Goal: Check status

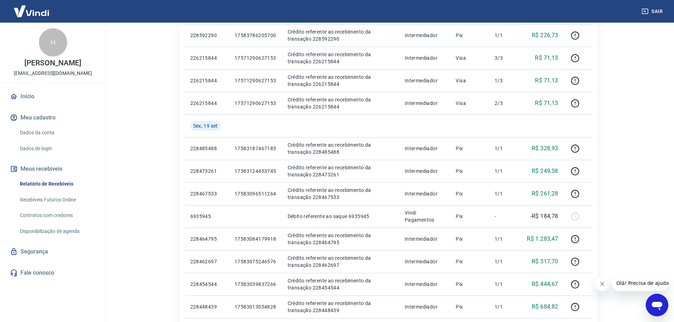
scroll to position [341, 0]
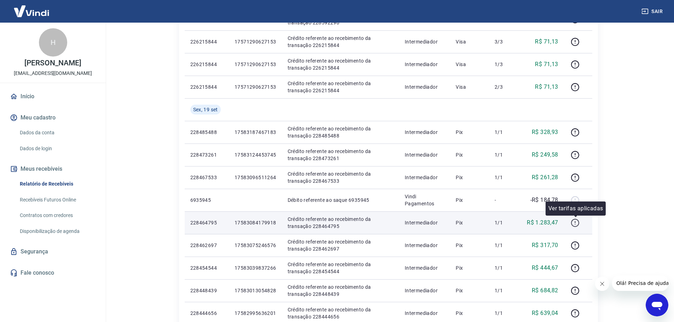
click at [577, 221] on icon "button" at bounding box center [575, 223] width 9 height 9
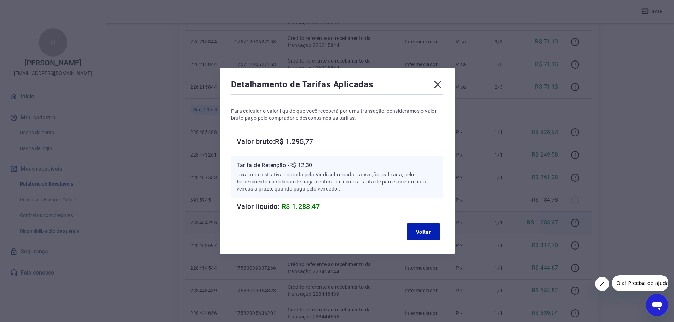
click at [441, 84] on icon at bounding box center [437, 84] width 7 height 7
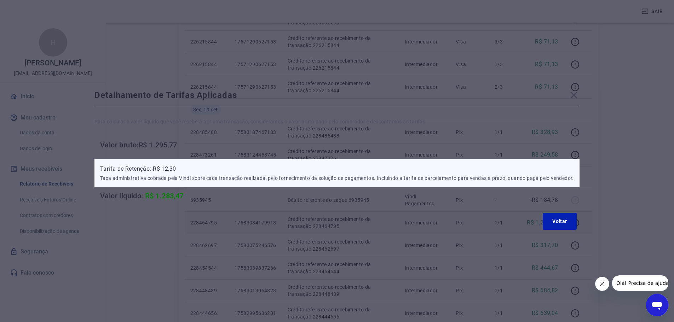
click at [441, 84] on p "Intermediador" at bounding box center [425, 86] width 40 height 7
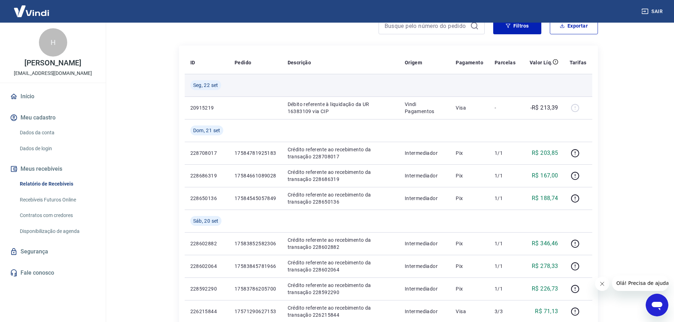
scroll to position [0, 0]
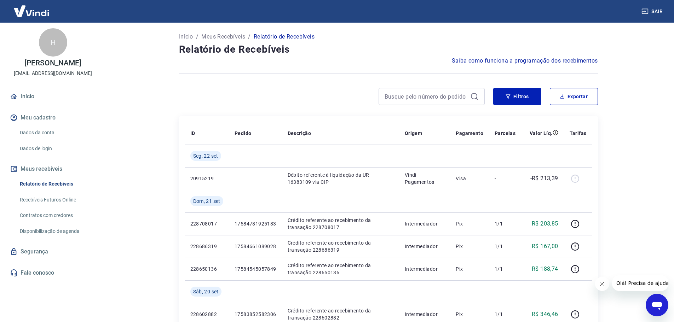
click at [69, 204] on link "Recebíveis Futuros Online" at bounding box center [57, 200] width 80 height 15
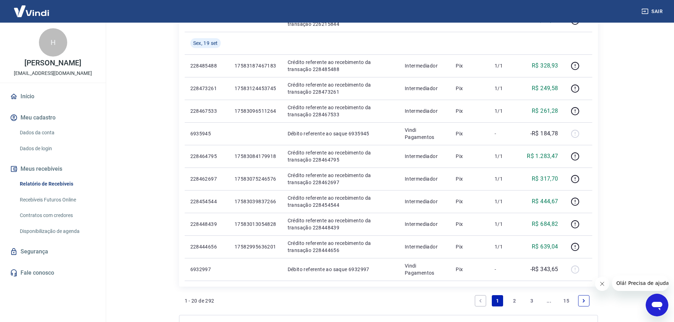
scroll to position [424, 0]
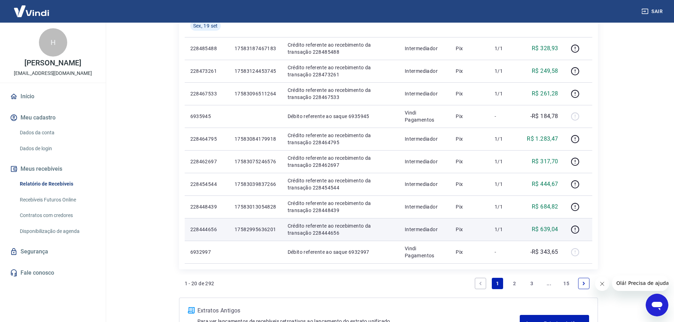
click at [481, 229] on p "Pix" at bounding box center [470, 229] width 28 height 7
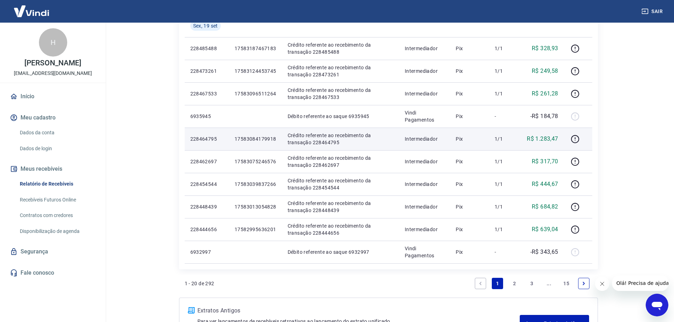
click at [343, 143] on p "Crédito referente ao recebimento da transação 228464795" at bounding box center [341, 139] width 106 height 14
click at [577, 140] on icon "button" at bounding box center [575, 139] width 9 height 9
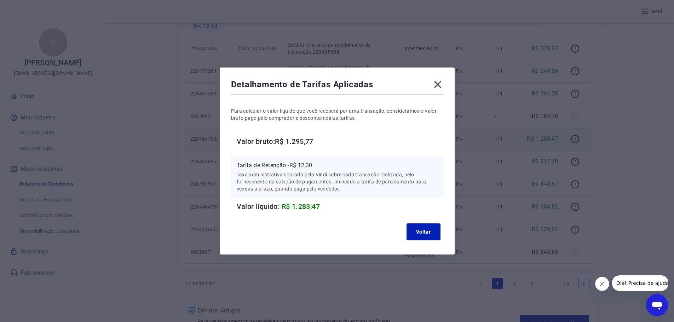
click at [439, 83] on icon at bounding box center [437, 84] width 7 height 7
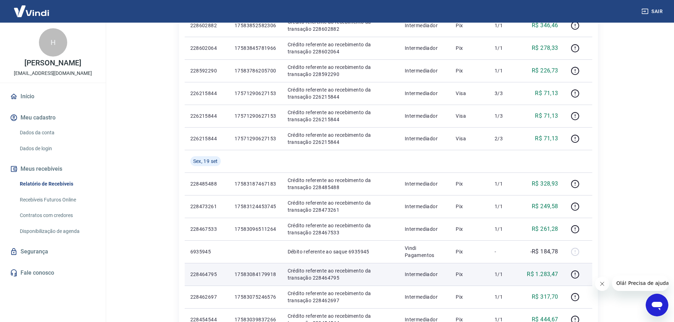
scroll to position [283, 0]
